Goal: Task Accomplishment & Management: Manage account settings

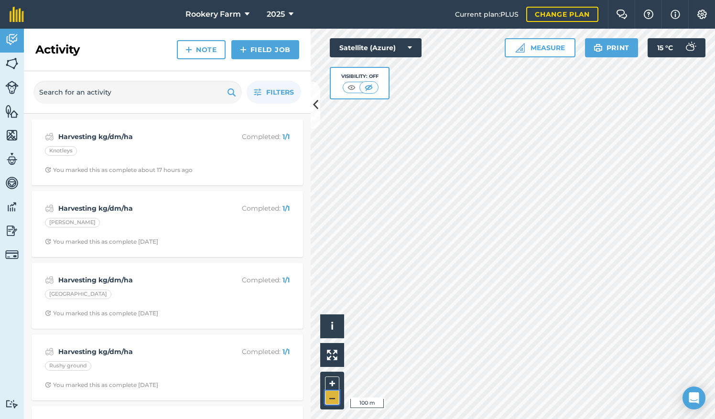
click at [336, 399] on button "–" at bounding box center [332, 398] width 14 height 14
click at [335, 399] on button "–" at bounding box center [332, 398] width 14 height 14
click at [334, 379] on button "+" at bounding box center [332, 383] width 14 height 14
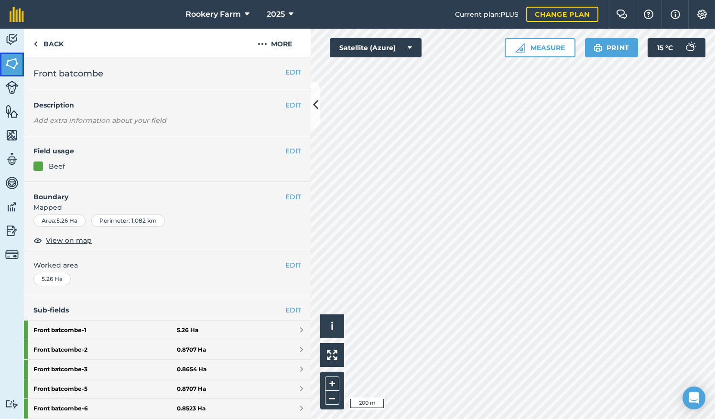
click at [12, 63] on img at bounding box center [11, 63] width 13 height 14
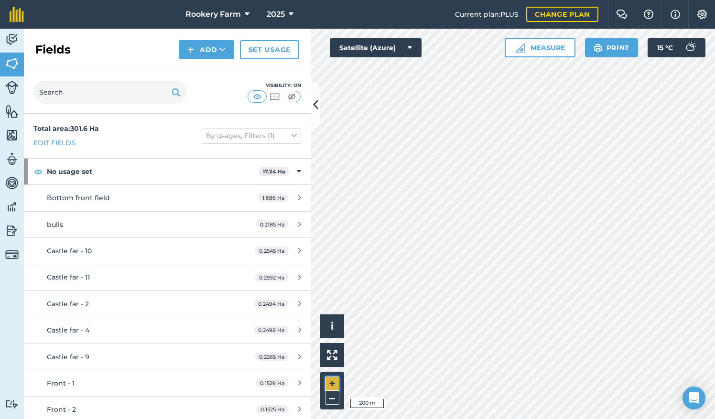
click at [336, 385] on button "+" at bounding box center [332, 383] width 14 height 14
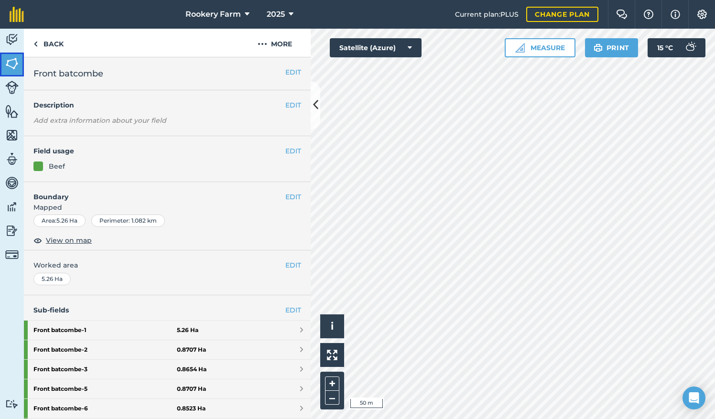
click at [7, 60] on img at bounding box center [11, 63] width 13 height 14
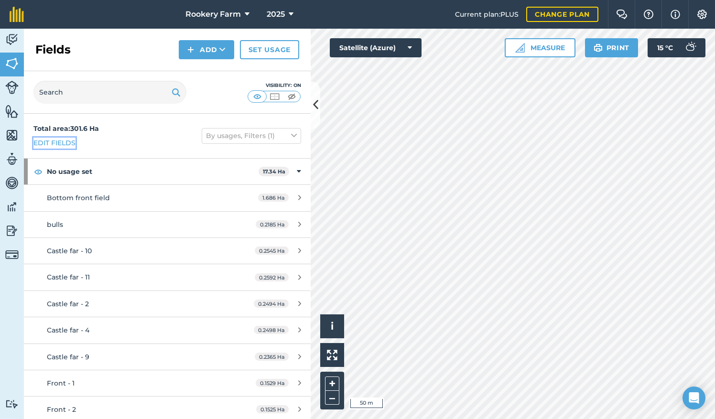
click at [64, 142] on link "Edit fields" at bounding box center [54, 143] width 42 height 11
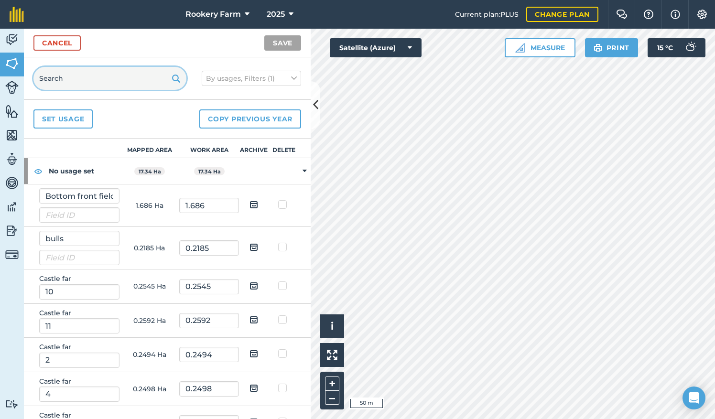
click at [83, 74] on input "text" at bounding box center [109, 78] width 153 height 23
click at [81, 74] on input "front" at bounding box center [109, 78] width 153 height 23
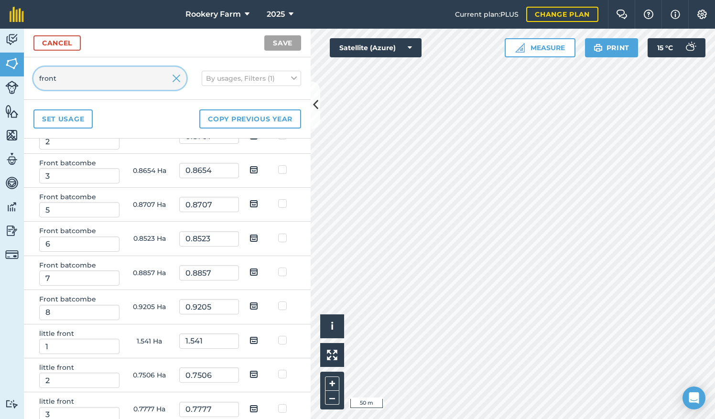
scroll to position [444, 0]
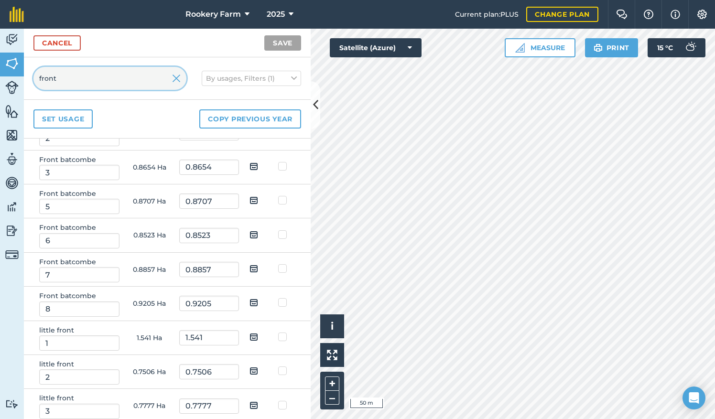
type input "front"
click at [249, 298] on img at bounding box center [253, 302] width 9 height 11
click at [258, 298] on input "checkbox" at bounding box center [261, 299] width 6 height 6
checkbox input "true"
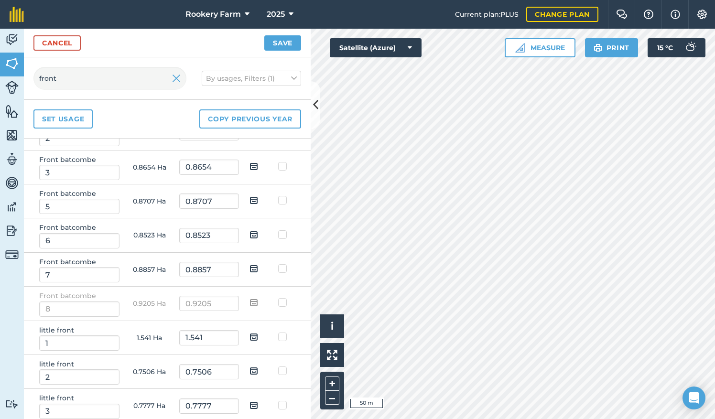
click at [249, 264] on img at bounding box center [253, 268] width 9 height 11
click at [258, 264] on input "checkbox" at bounding box center [261, 265] width 6 height 6
checkbox input "true"
click at [249, 229] on img at bounding box center [253, 234] width 9 height 11
click at [258, 229] on input "checkbox" at bounding box center [261, 231] width 6 height 6
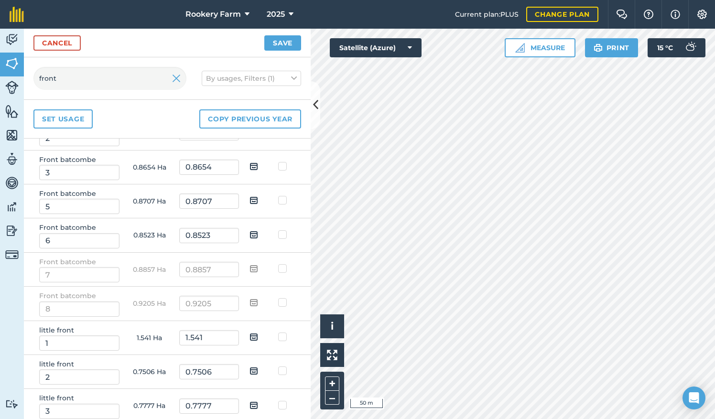
checkbox input "true"
click at [242, 195] on td at bounding box center [254, 201] width 30 height 34
click at [251, 197] on img at bounding box center [253, 199] width 9 height 11
click at [258, 197] on input "checkbox" at bounding box center [261, 197] width 6 height 6
checkbox input "true"
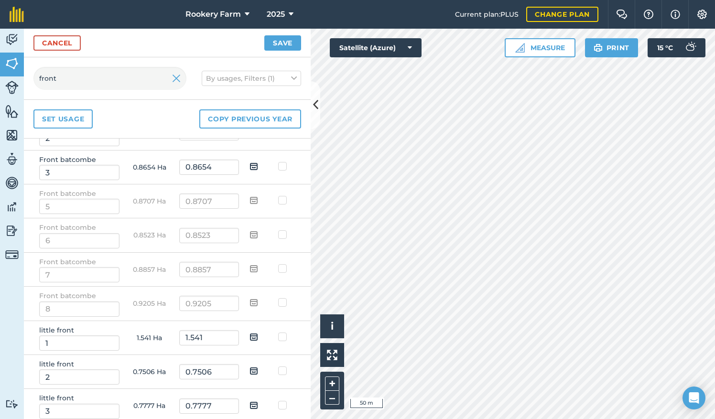
click at [249, 165] on img at bounding box center [253, 166] width 9 height 11
click at [258, 165] on input "checkbox" at bounding box center [261, 163] width 6 height 6
checkbox input "true"
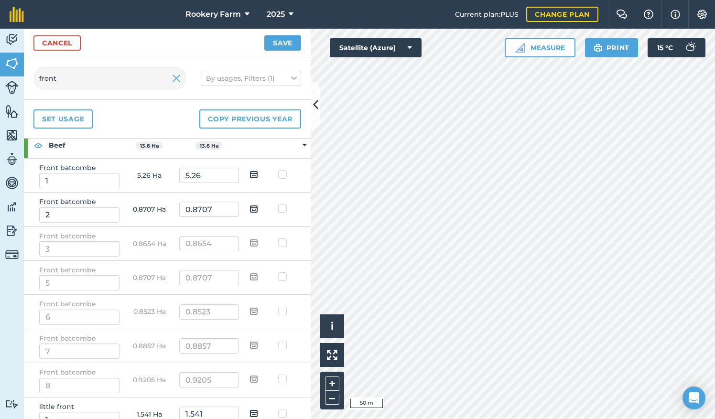
scroll to position [349, 0]
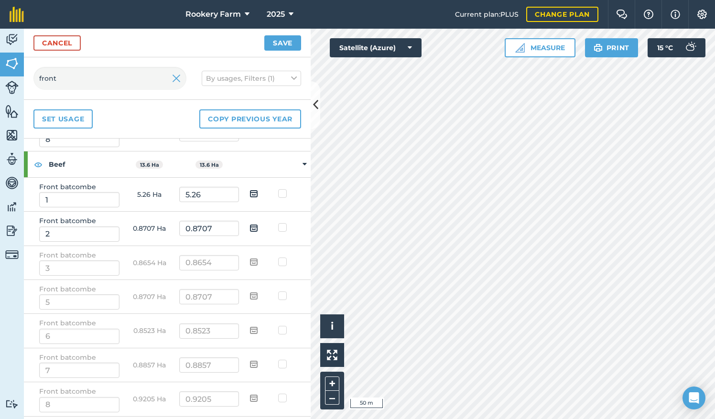
click at [249, 192] on img at bounding box center [253, 193] width 9 height 11
click at [258, 192] on input "checkbox" at bounding box center [261, 190] width 6 height 6
checkbox input "true"
click at [249, 223] on img at bounding box center [253, 227] width 9 height 11
click at [258, 223] on input "checkbox" at bounding box center [261, 224] width 6 height 6
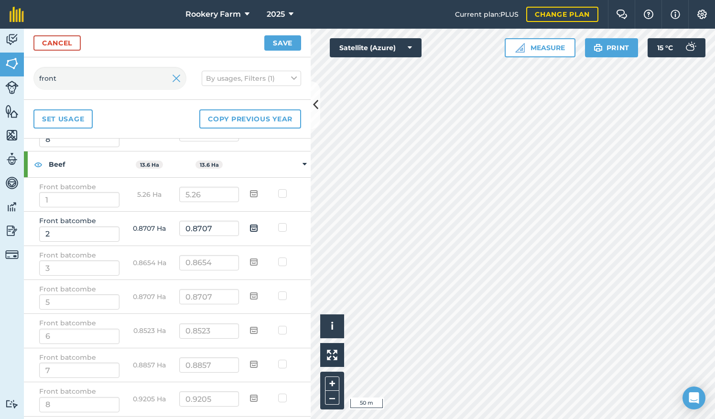
checkbox input "true"
click at [284, 37] on button "Save" at bounding box center [282, 42] width 37 height 15
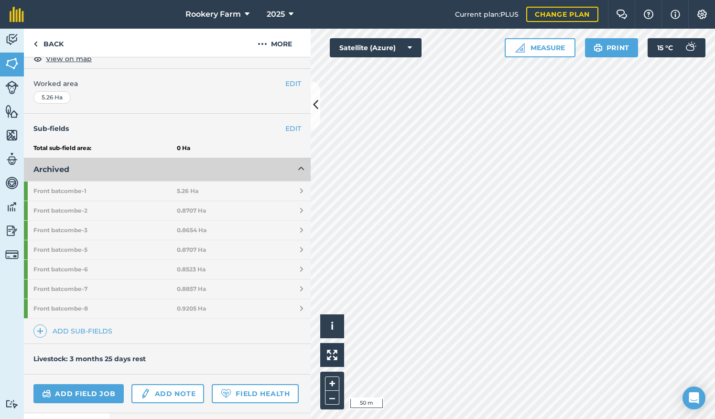
scroll to position [182, 0]
click at [90, 330] on link "Add sub-fields" at bounding box center [74, 330] width 83 height 13
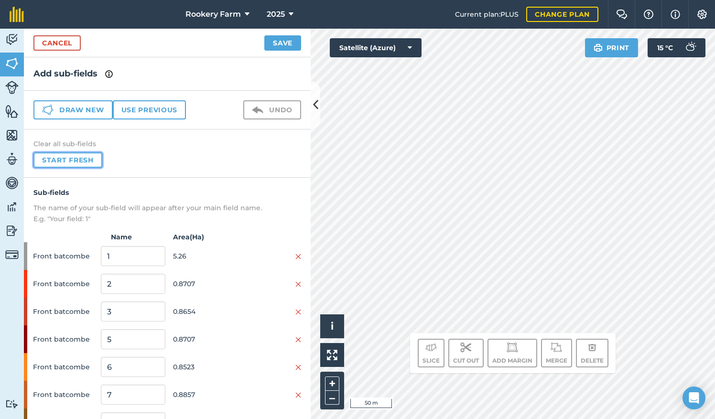
click at [83, 159] on button "Start fresh" at bounding box center [67, 159] width 69 height 15
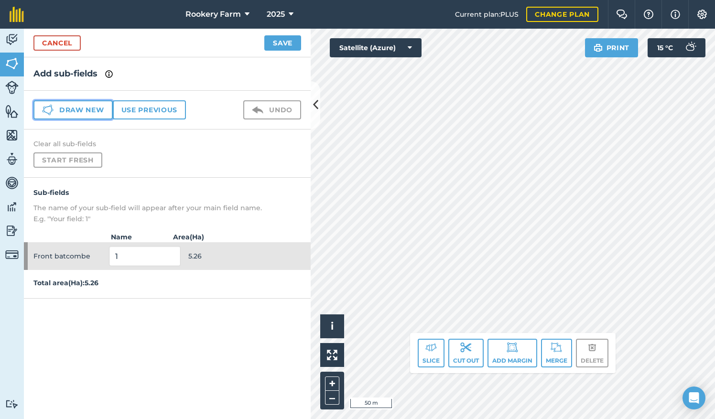
click at [99, 111] on button "Draw new" at bounding box center [72, 109] width 79 height 19
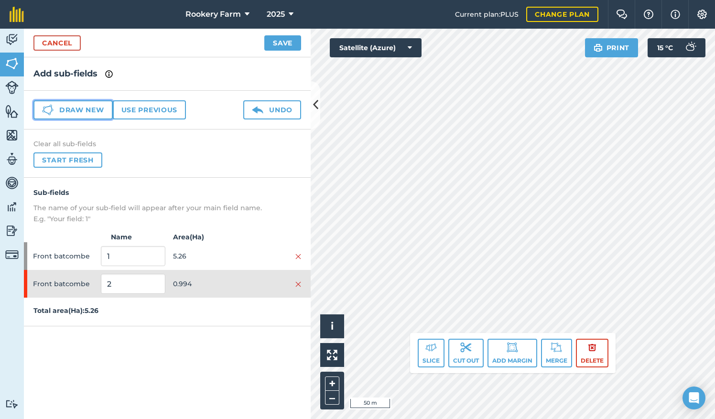
click at [89, 108] on button "Draw new" at bounding box center [72, 109] width 79 height 19
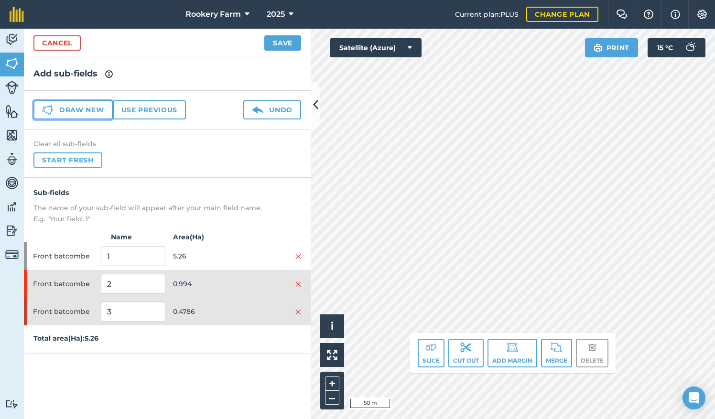
click at [67, 109] on button "Draw new" at bounding box center [72, 109] width 79 height 19
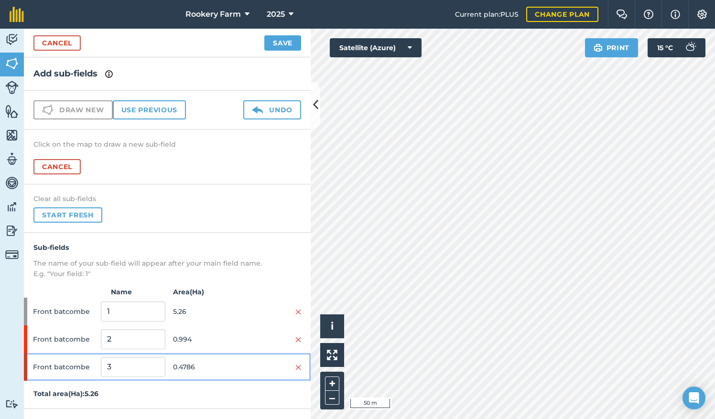
click at [298, 367] on div "Front batcombe 3 0.4786" at bounding box center [167, 367] width 287 height 28
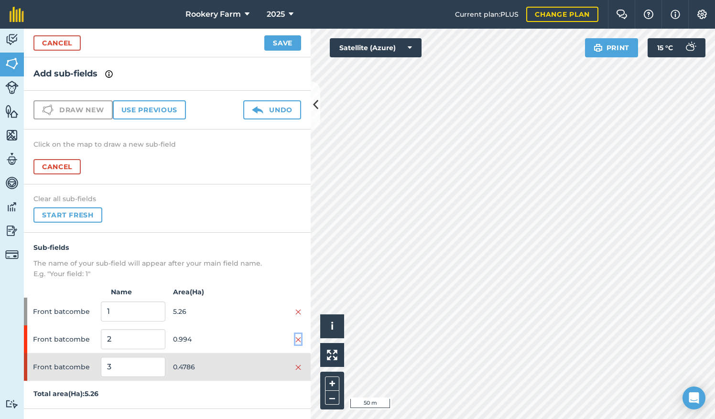
click at [296, 336] on img at bounding box center [298, 340] width 6 height 8
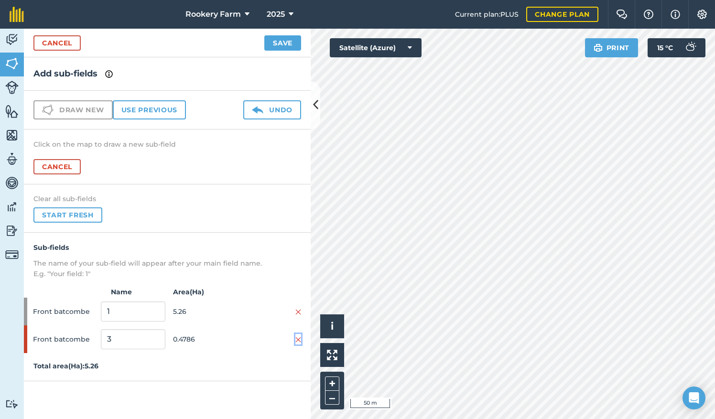
click at [295, 338] on img at bounding box center [298, 340] width 6 height 8
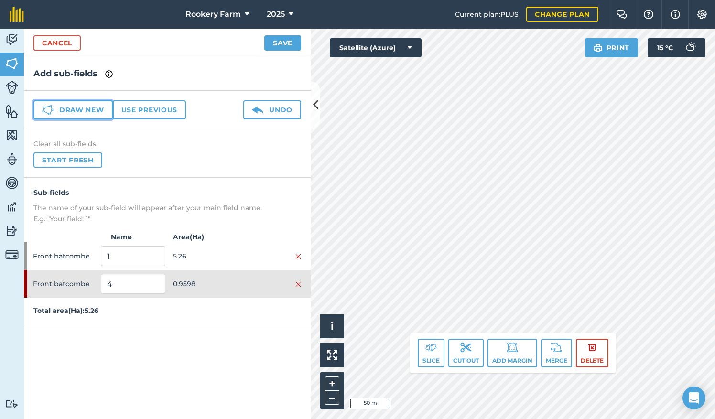
click at [87, 111] on button "Draw new" at bounding box center [72, 109] width 79 height 19
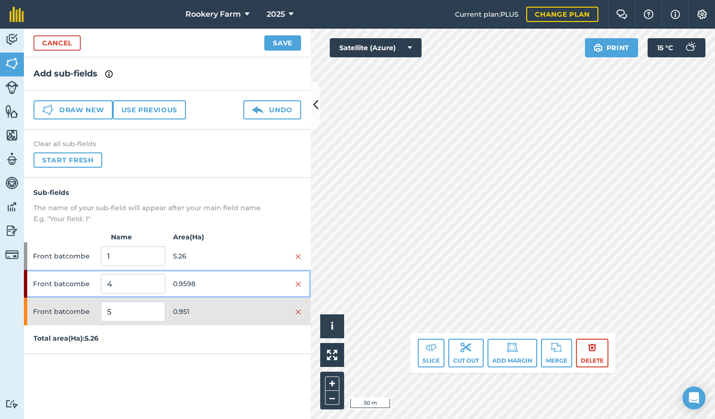
click at [264, 280] on div at bounding box center [269, 284] width 64 height 11
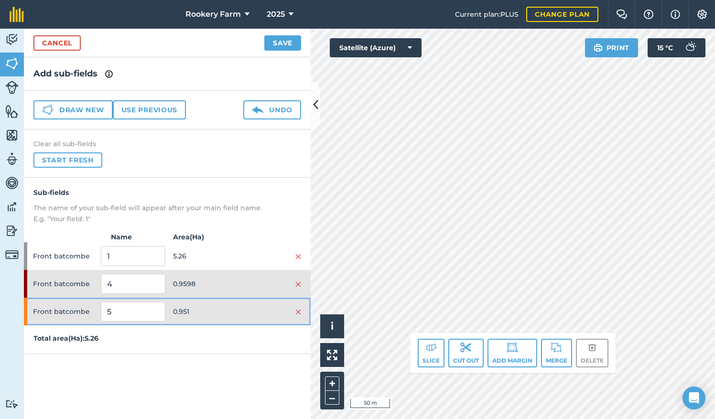
click at [263, 304] on div "Front batcombe 5 0.951" at bounding box center [167, 312] width 287 height 28
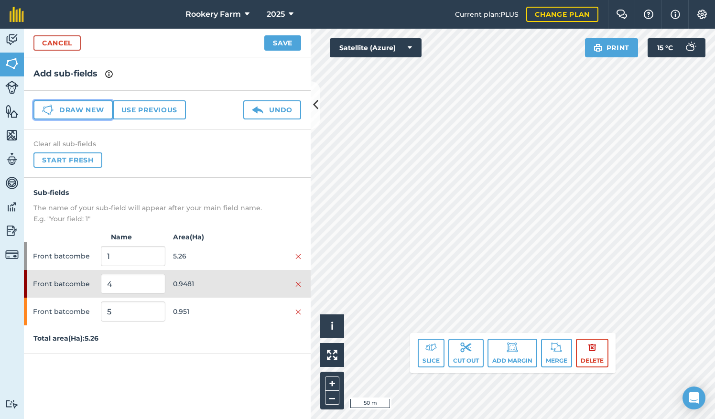
click at [85, 110] on button "Draw new" at bounding box center [72, 109] width 79 height 19
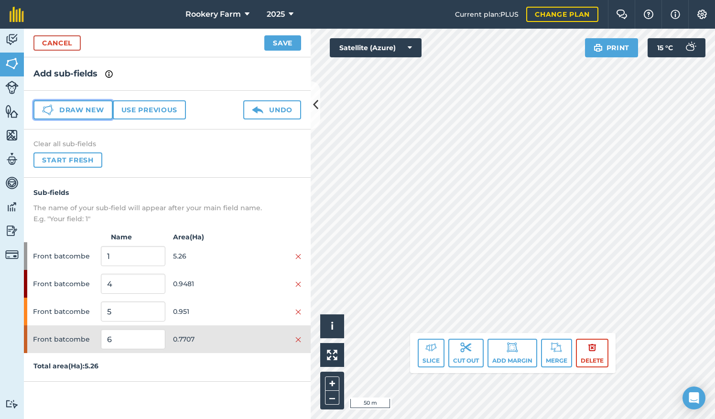
drag, startPoint x: 99, startPoint y: 107, endPoint x: 97, endPoint y: 113, distance: 6.4
click at [99, 108] on button "Draw new" at bounding box center [72, 109] width 79 height 19
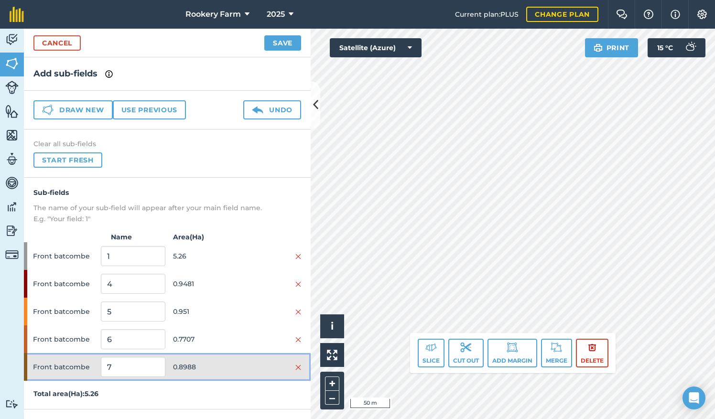
click at [255, 367] on div at bounding box center [269, 367] width 64 height 11
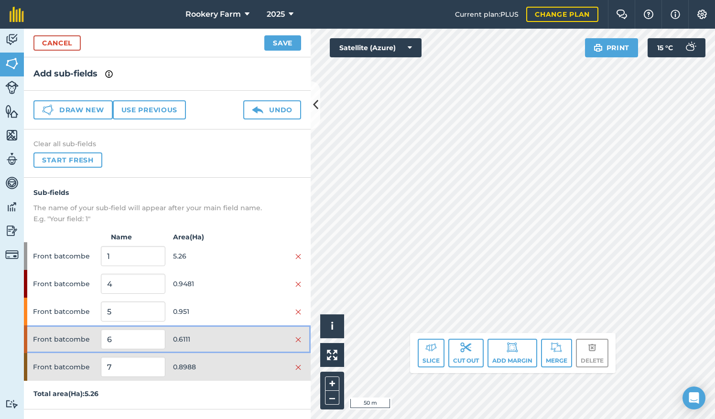
click at [268, 339] on div at bounding box center [269, 339] width 64 height 11
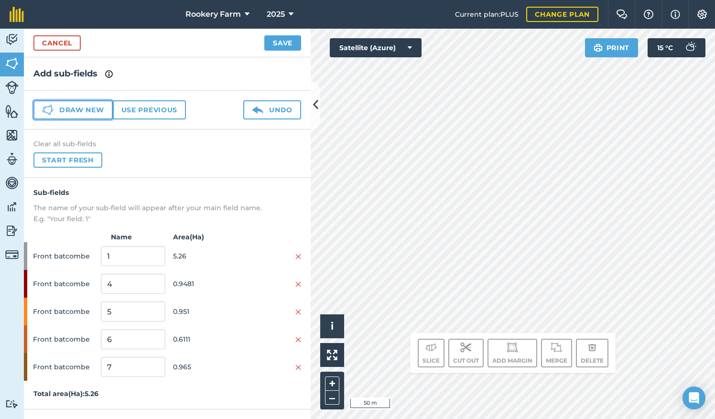
click at [54, 108] on button "Draw new" at bounding box center [72, 109] width 79 height 19
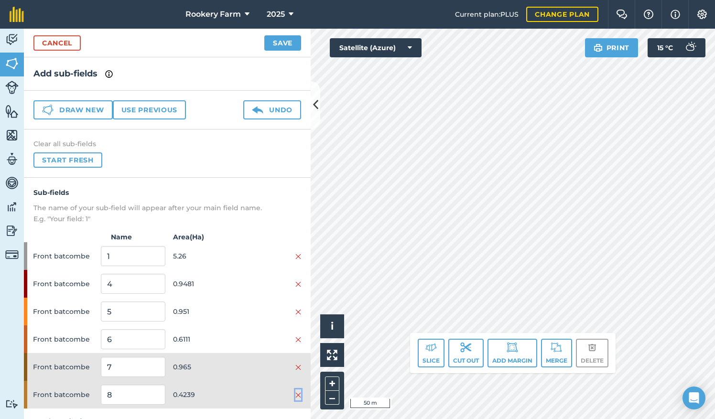
click at [295, 394] on img at bounding box center [298, 395] width 6 height 8
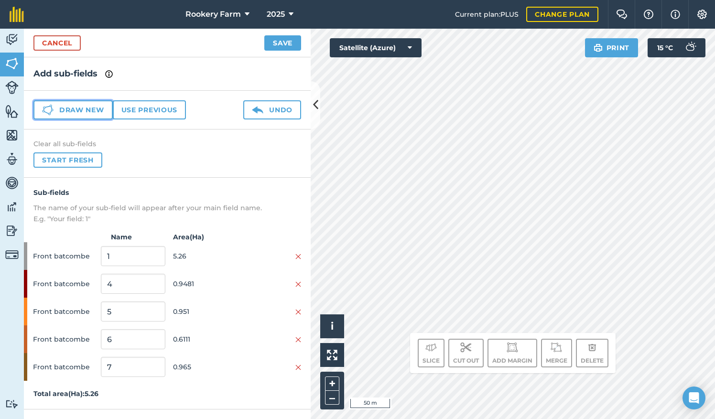
click at [94, 107] on button "Draw new" at bounding box center [72, 109] width 79 height 19
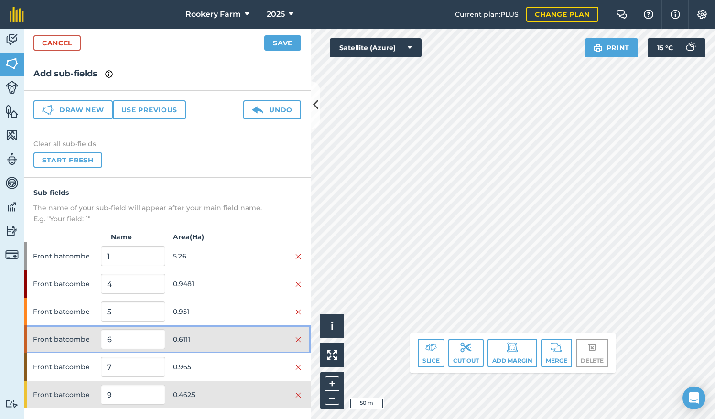
click at [258, 334] on div at bounding box center [269, 339] width 64 height 11
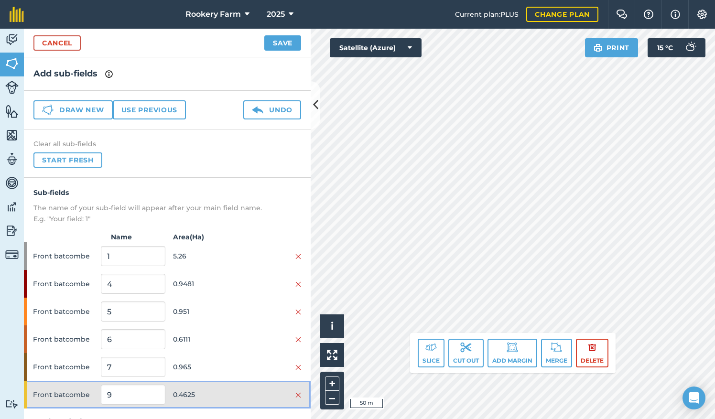
click at [271, 390] on div at bounding box center [269, 394] width 64 height 11
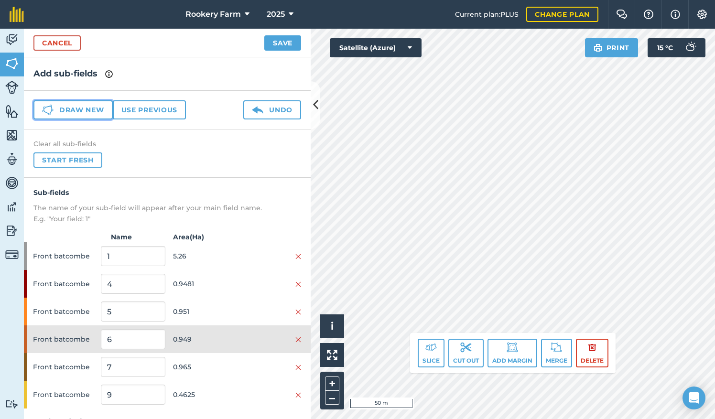
click at [90, 113] on button "Draw new" at bounding box center [72, 109] width 79 height 19
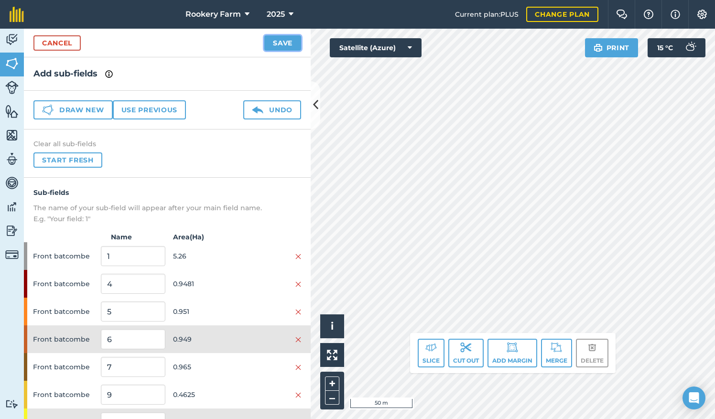
click at [284, 42] on button "Save" at bounding box center [282, 42] width 37 height 15
